Goal: Task Accomplishment & Management: Manage account settings

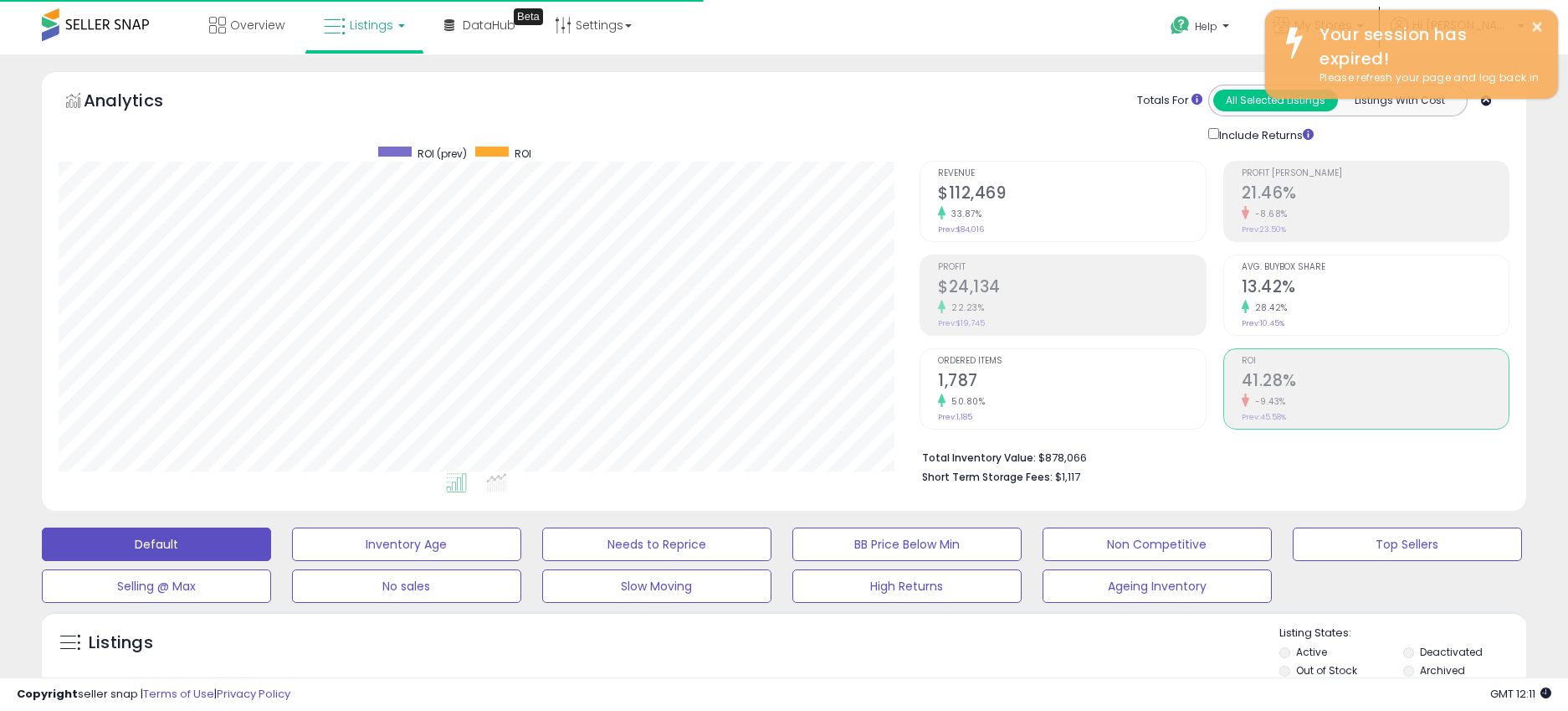
scroll to position [343, 861]
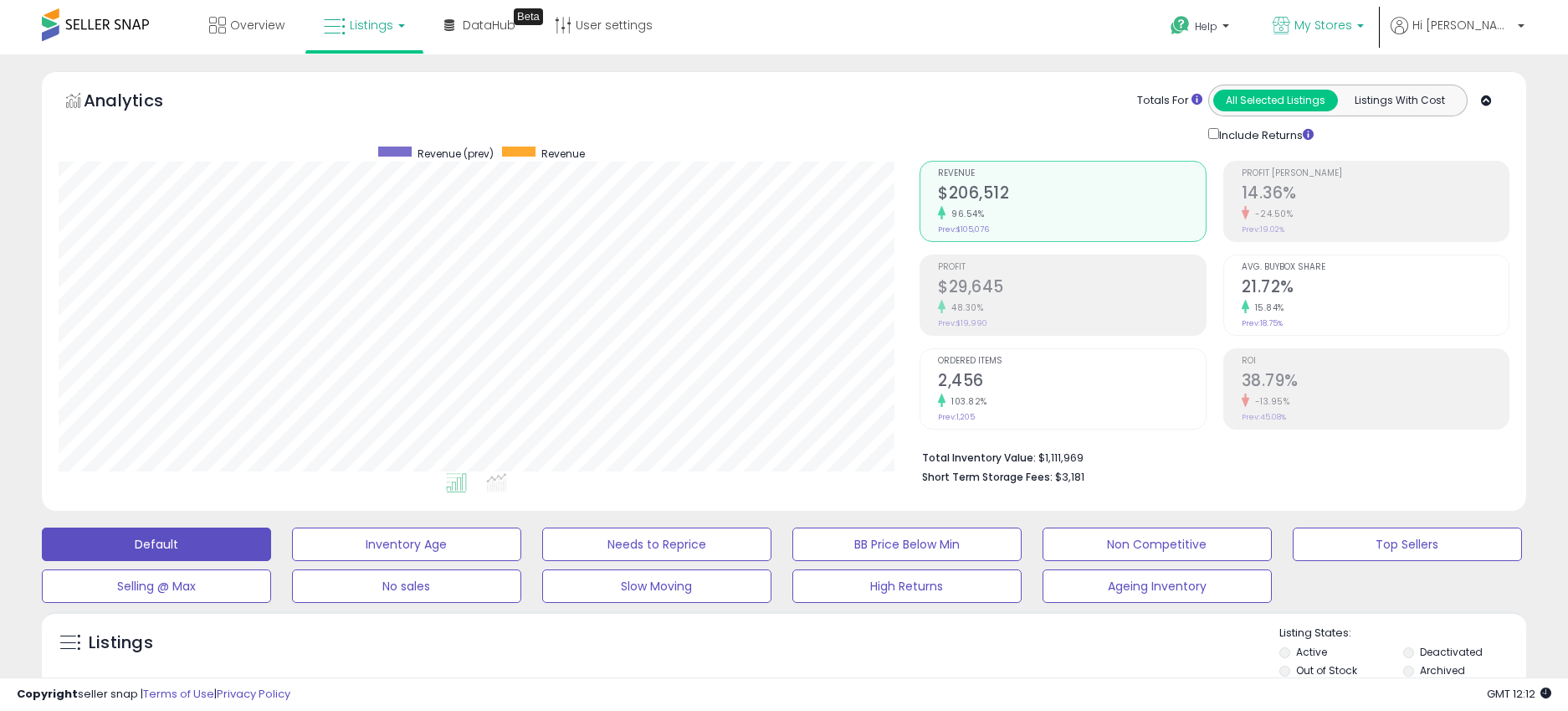
click at [1352, 26] on span "My Stores" at bounding box center [1322, 24] width 58 height 16
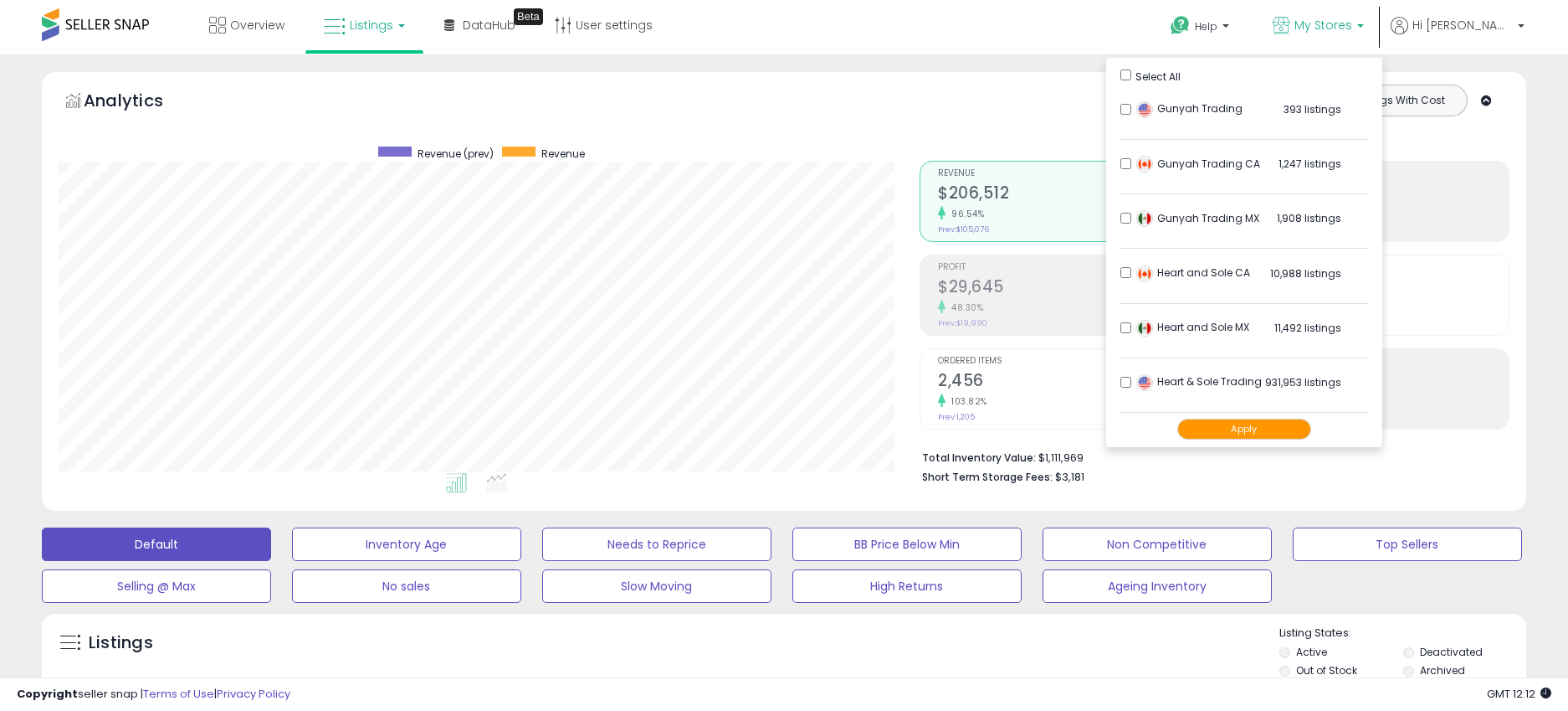
click at [1287, 431] on button "Apply" at bounding box center [1244, 429] width 134 height 21
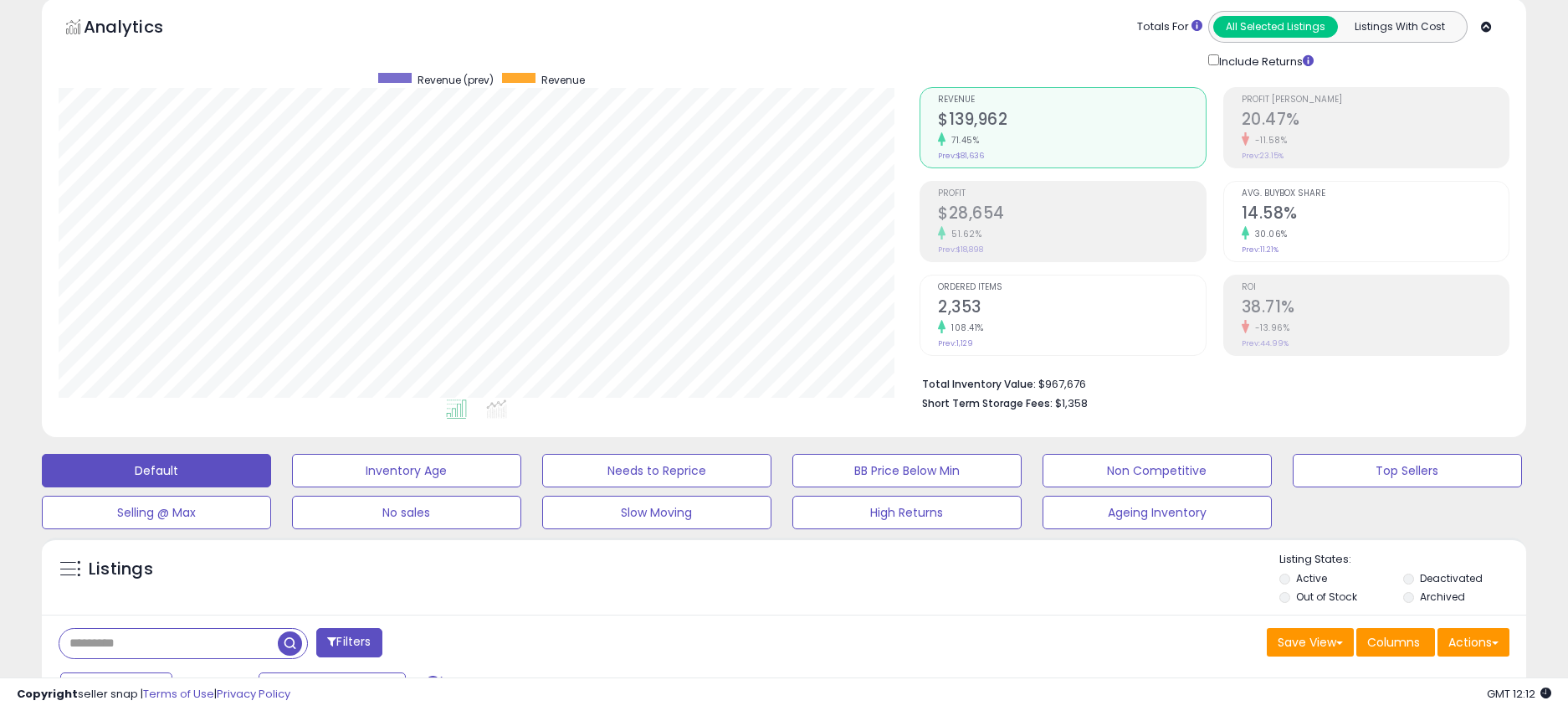
scroll to position [52, 0]
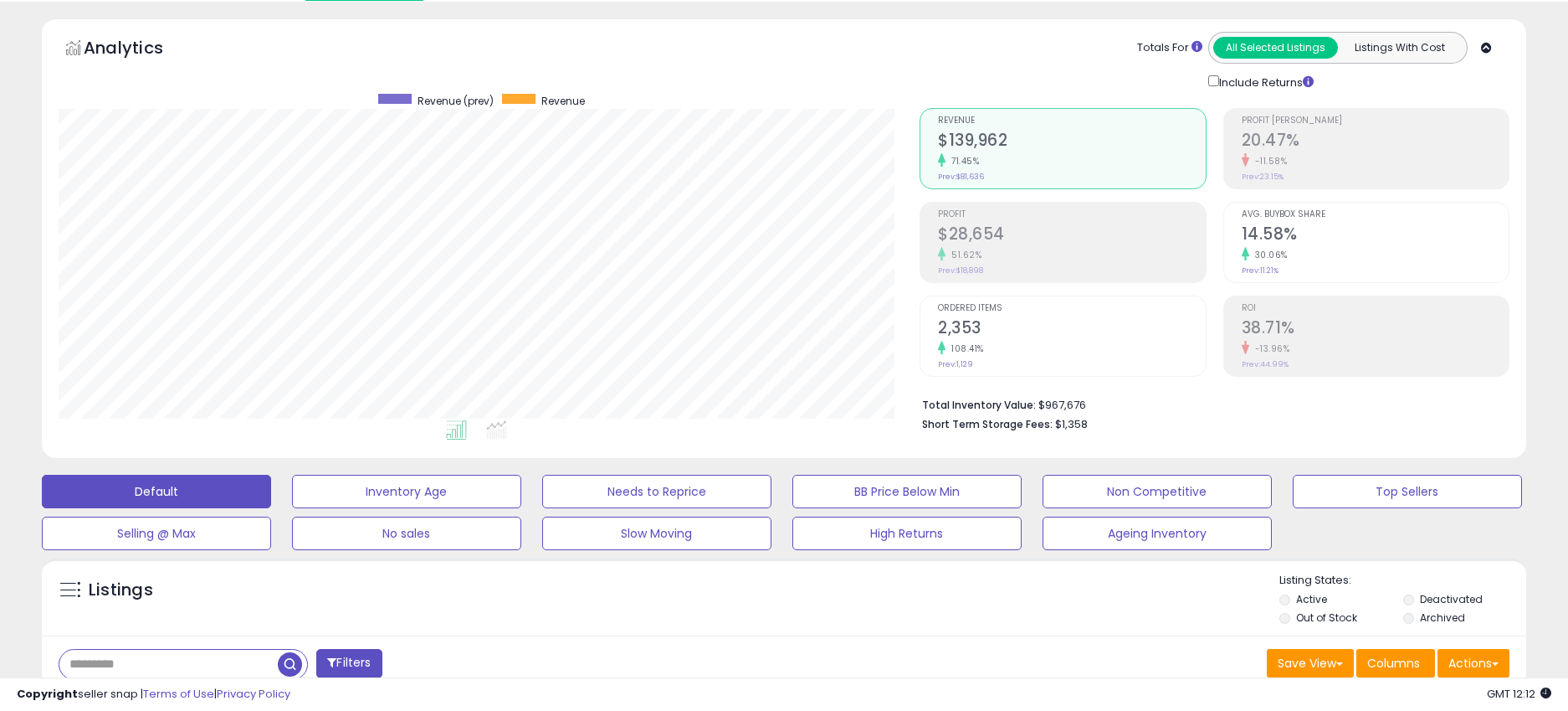
click at [1010, 236] on h2 "$28,654" at bounding box center [1072, 236] width 268 height 22
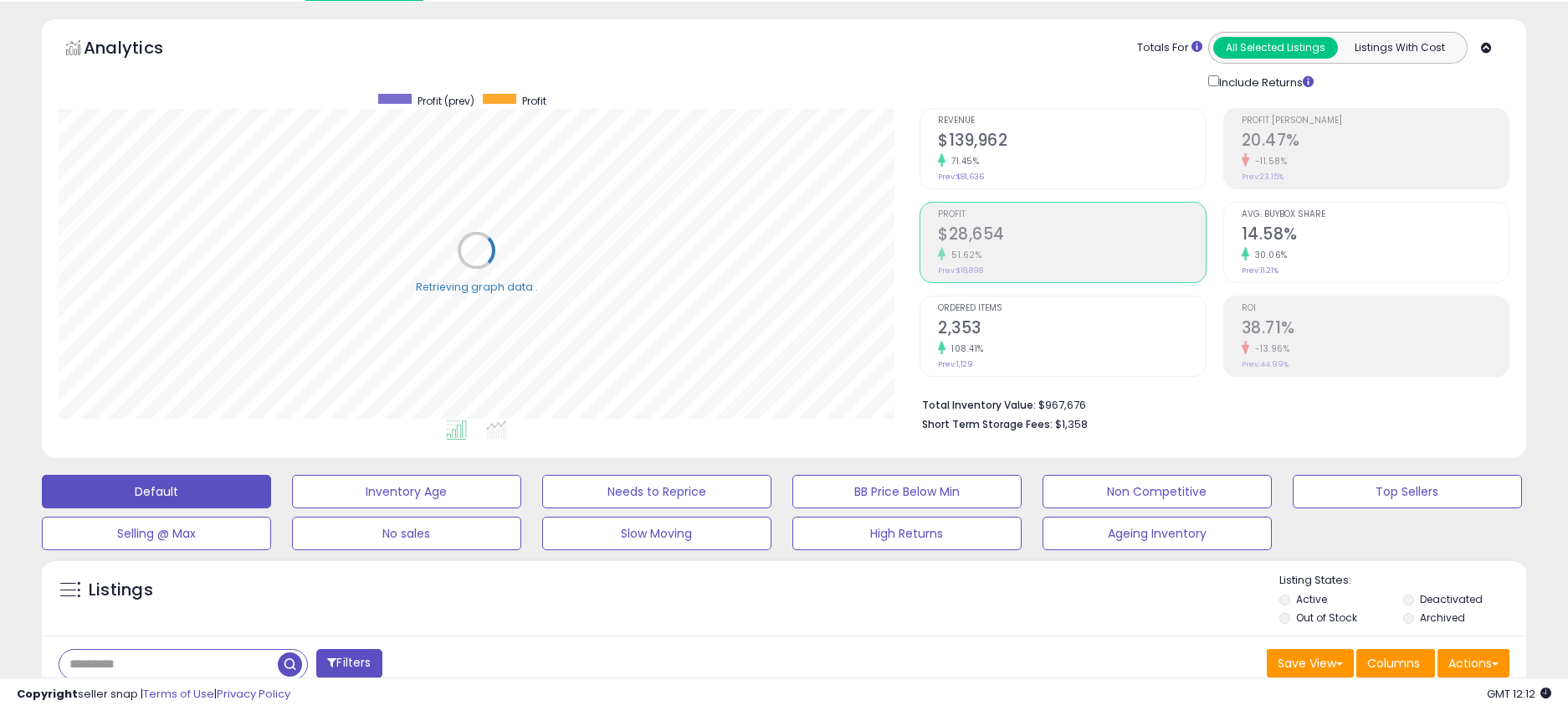
scroll to position [343, 861]
click at [1271, 318] on h2 "38.71%" at bounding box center [1376, 329] width 268 height 22
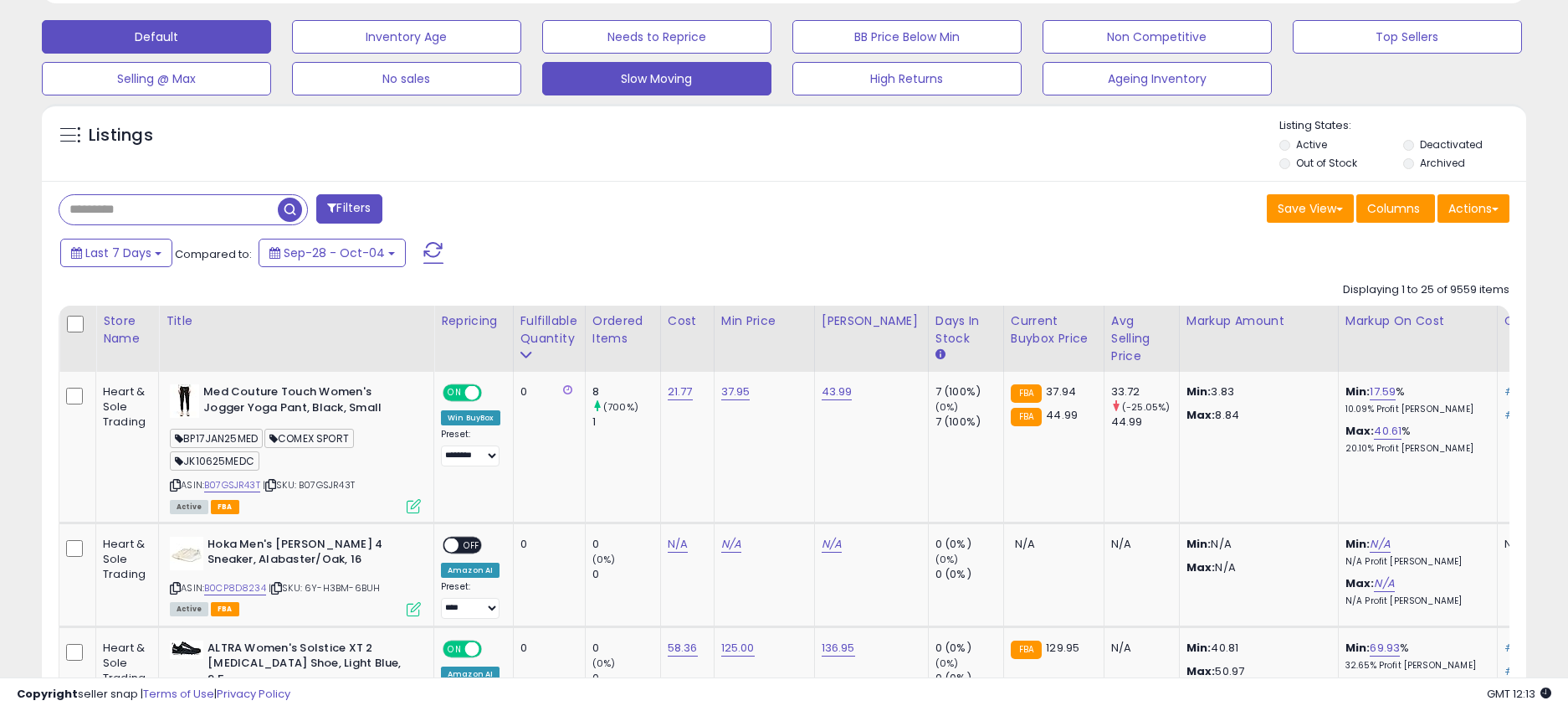
scroll to position [538, 0]
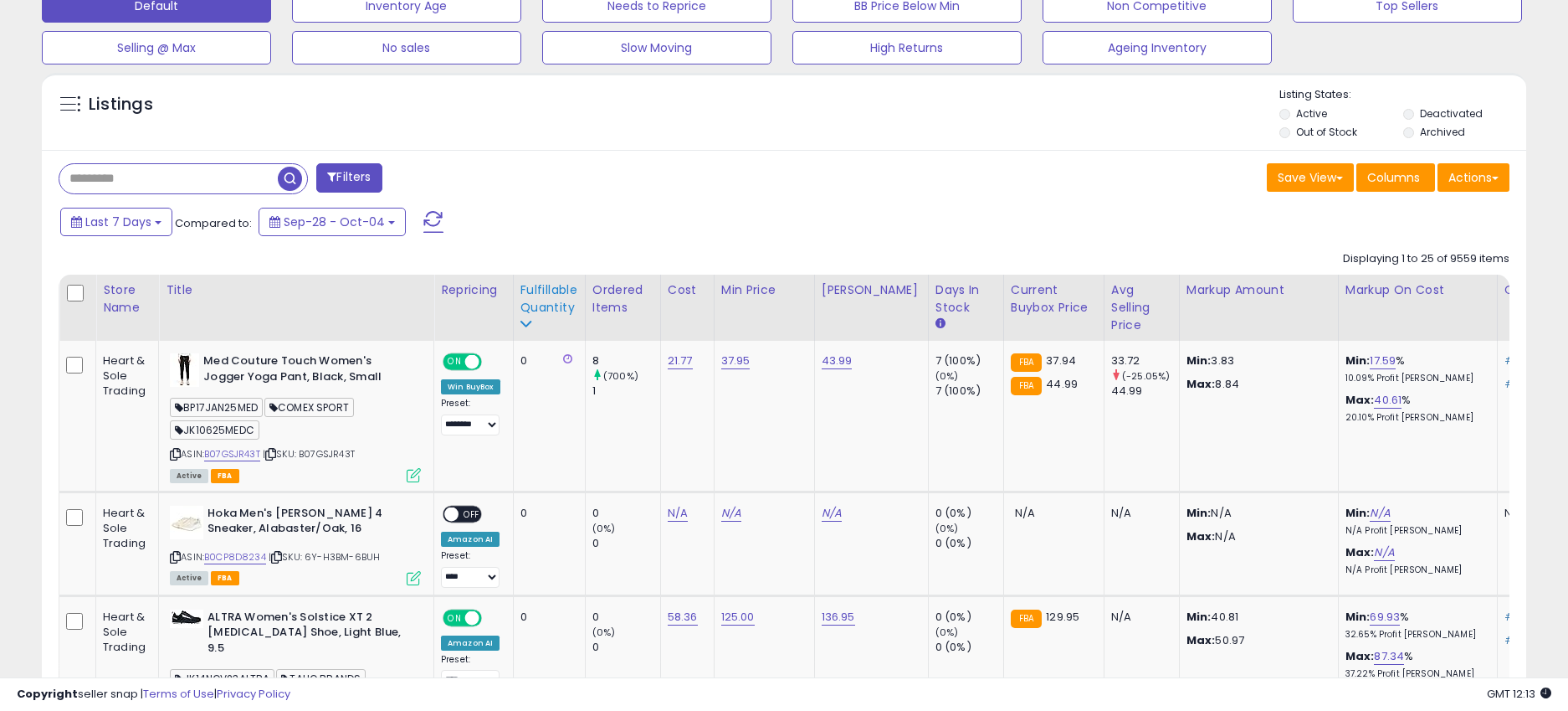
click at [551, 305] on div "Fulfillable Quantity" at bounding box center [549, 298] width 58 height 35
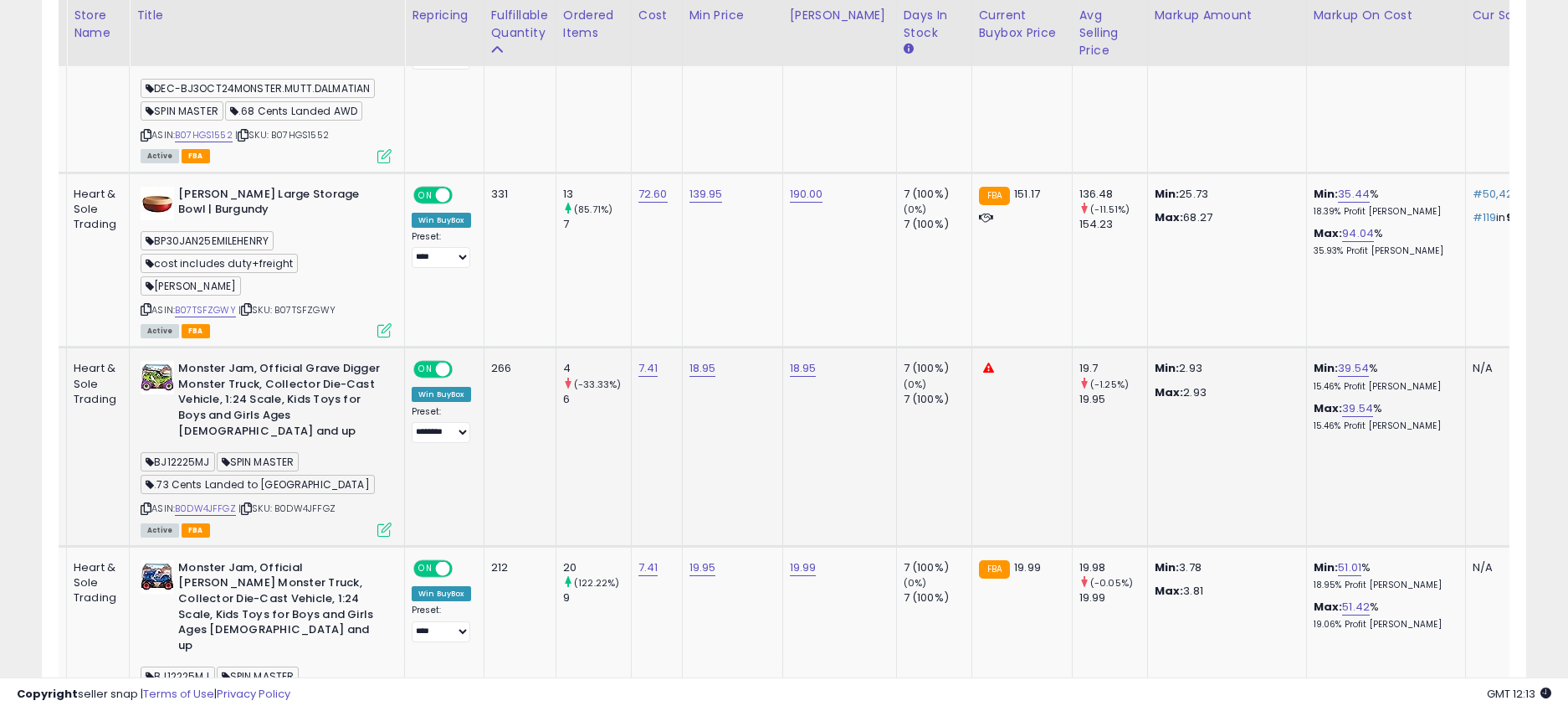
scroll to position [903, 0]
click at [223, 503] on link "B0DW4JFFGZ" at bounding box center [205, 510] width 61 height 15
click at [699, 362] on link "18.95" at bounding box center [702, 370] width 27 height 16
click at [619, 317] on input "*****" at bounding box center [661, 314] width 149 height 28
type input "*****"
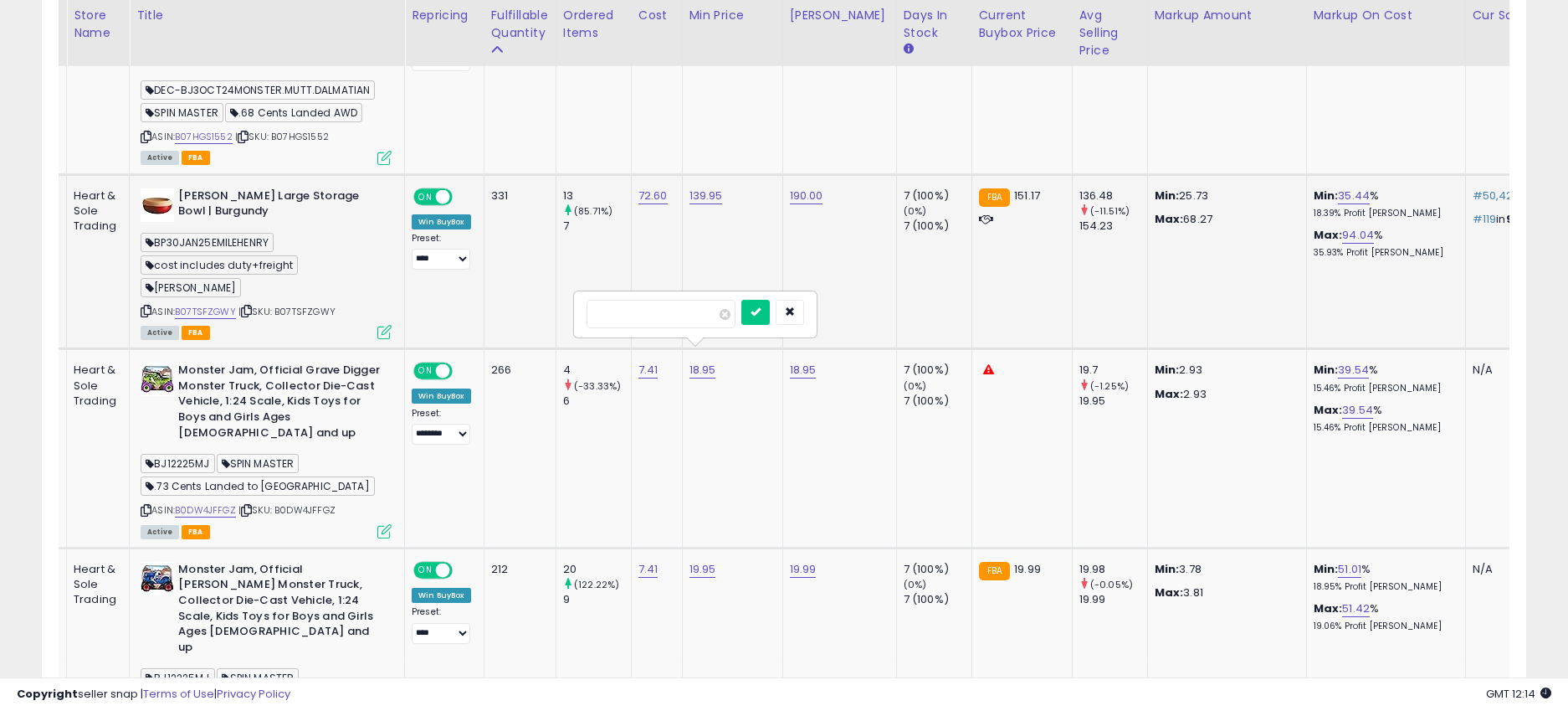
click button "submit" at bounding box center [755, 312] width 28 height 25
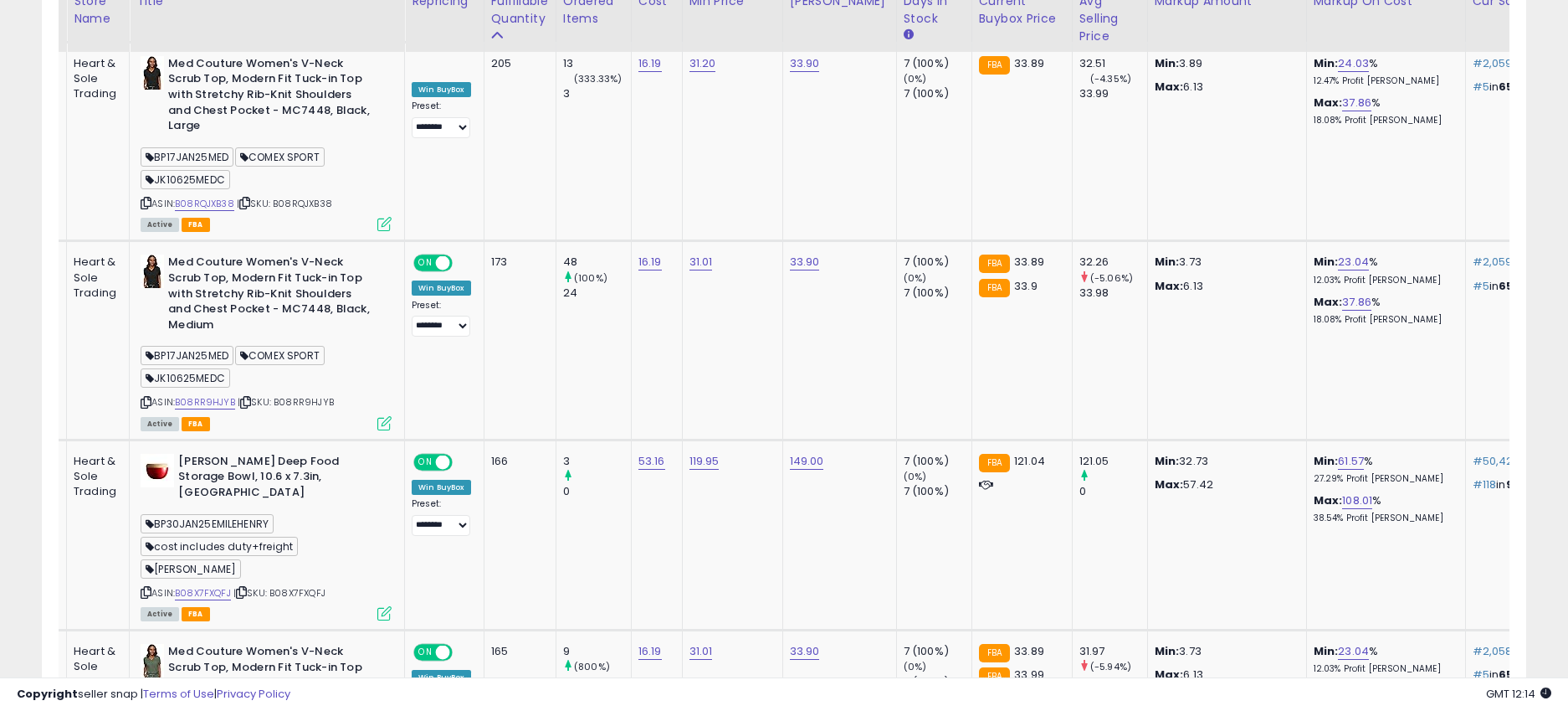
scroll to position [1630, 0]
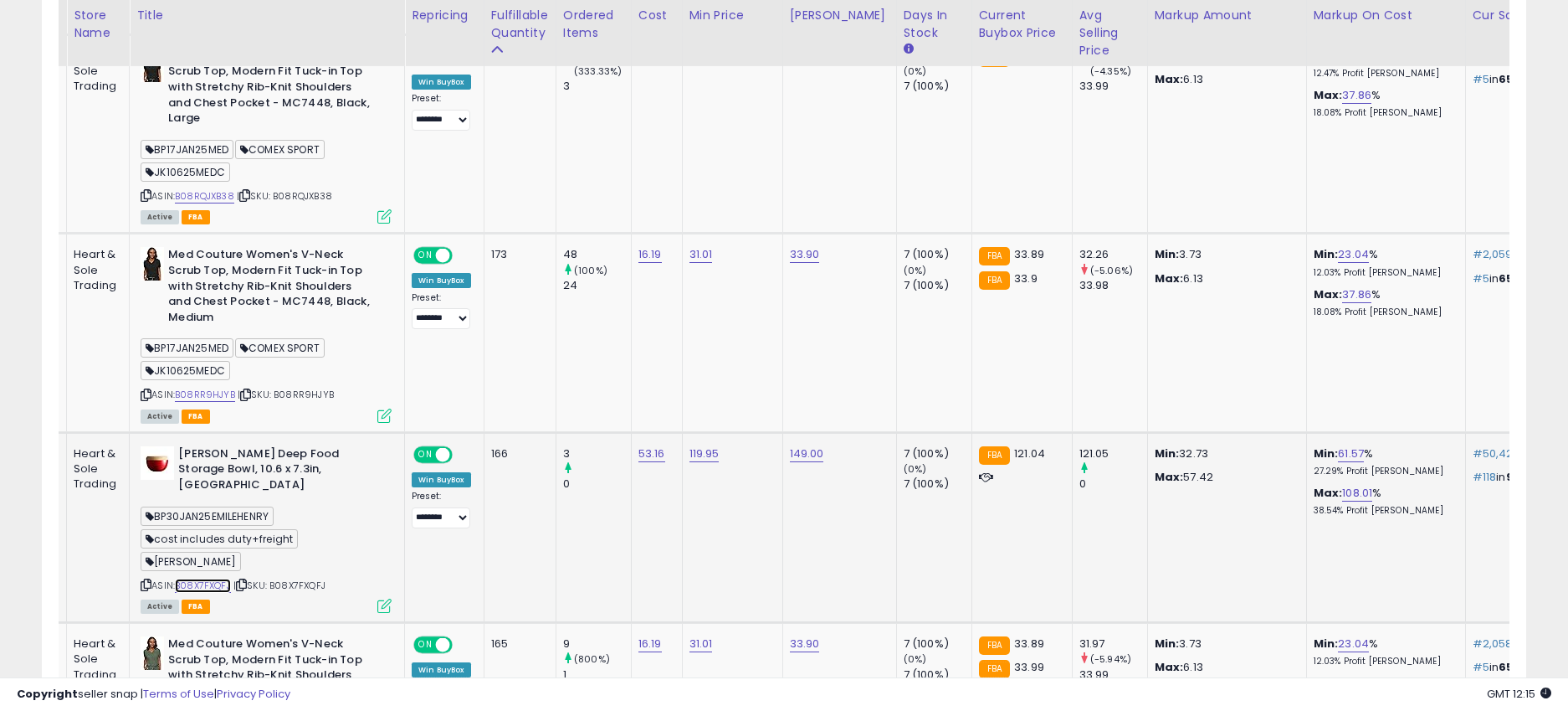
click at [203, 579] on link "B08X7FXQFJ" at bounding box center [203, 585] width 56 height 15
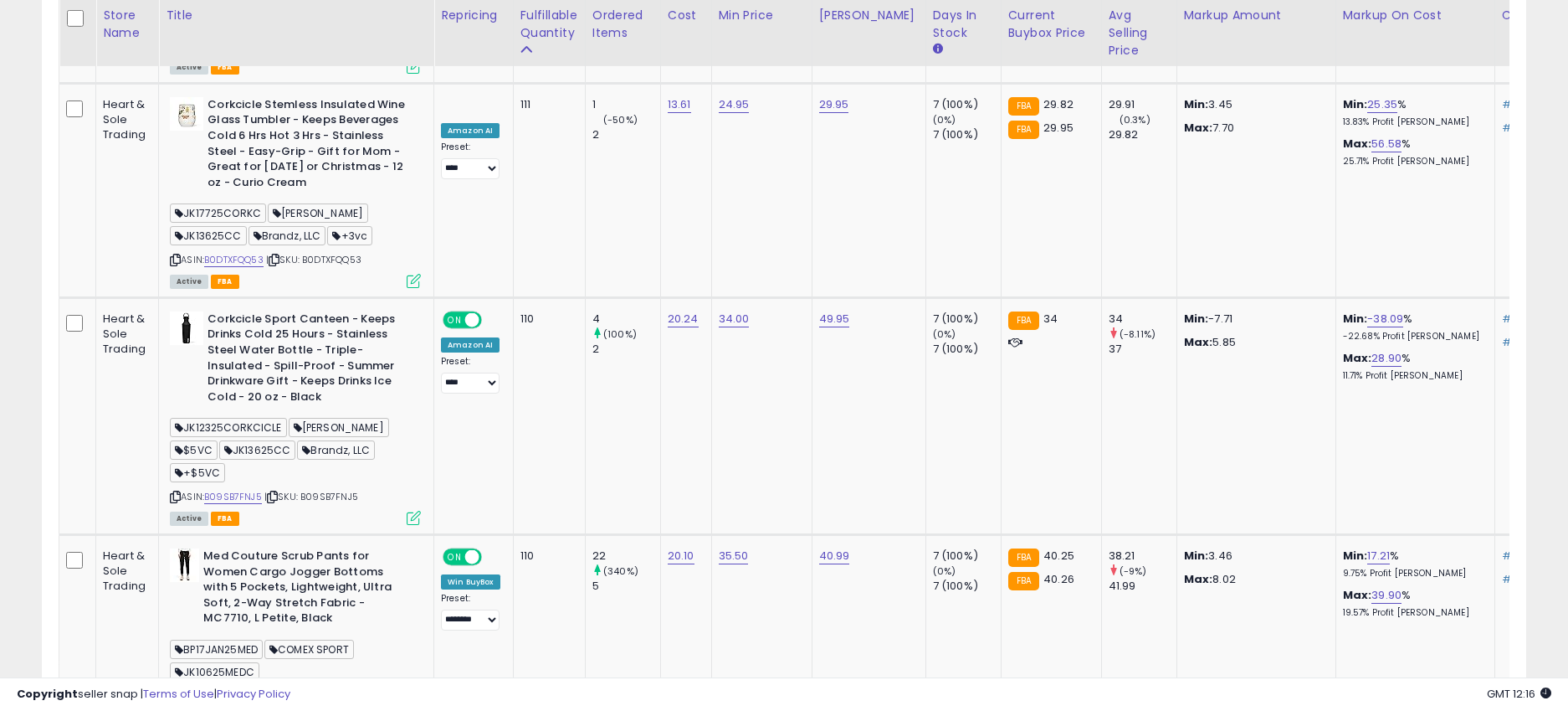
scroll to position [4067, 0]
